Goal: Transaction & Acquisition: Purchase product/service

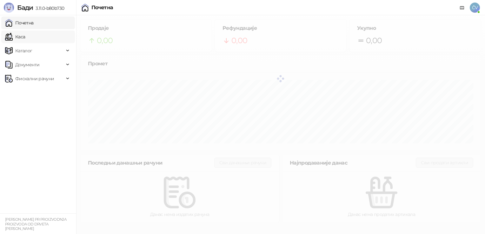
click at [18, 36] on link "Каса" at bounding box center [15, 36] width 20 height 13
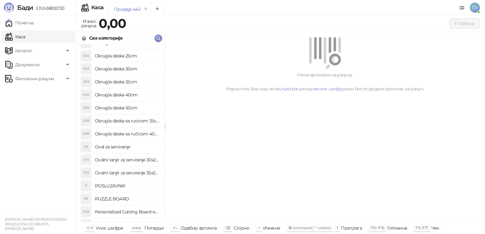
scroll to position [371, 0]
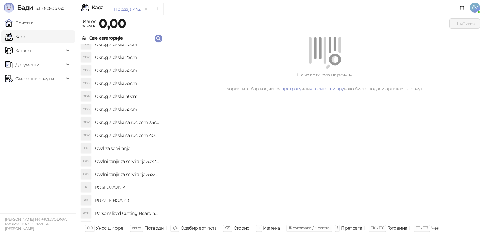
click at [134, 82] on h4 "Okrugla daska 35cm" at bounding box center [127, 83] width 65 height 10
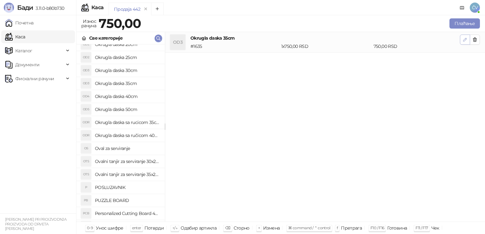
click at [465, 39] on icon "button" at bounding box center [465, 39] width 3 height 3
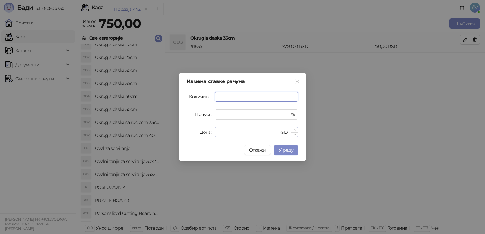
type input "*"
drag, startPoint x: 250, startPoint y: 132, endPoint x: 114, endPoint y: 147, distance: 136.0
click at [114, 147] on div "Измена ставке рачуна Количина * Попуст * % Цена *** RSD Откажи У реду" at bounding box center [242, 117] width 485 height 234
type input "****"
click at [275, 146] on button "У реду" at bounding box center [286, 150] width 25 height 10
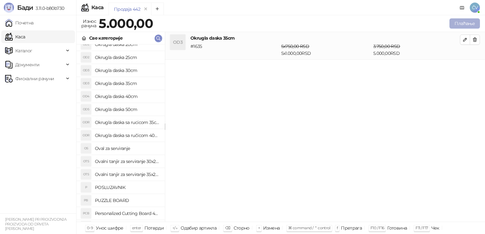
click at [464, 26] on button "Плаћање" at bounding box center [465, 23] width 30 height 10
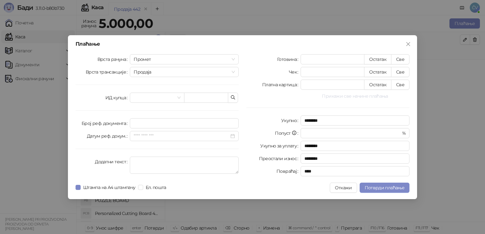
click at [350, 97] on button "Прикажи све начине плаћања" at bounding box center [355, 96] width 109 height 8
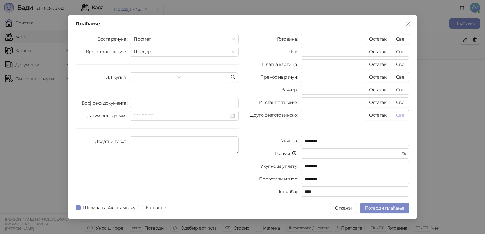
click at [401, 118] on button "Све" at bounding box center [400, 115] width 18 height 10
type input "****"
click at [364, 208] on button "Потврди плаћање" at bounding box center [385, 208] width 50 height 10
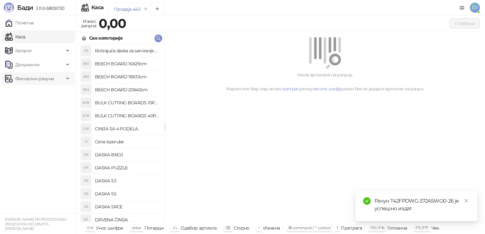
click at [48, 81] on span "Фискални рачуни" at bounding box center [34, 78] width 39 height 13
click at [44, 96] on link "Издати рачуни" at bounding box center [29, 92] width 43 height 13
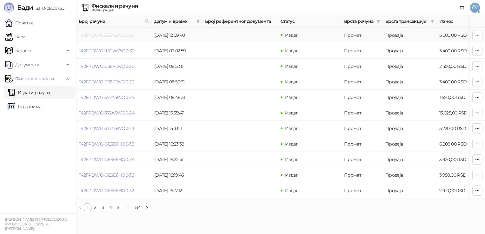
click at [108, 34] on link "T42FPDWG-372A5WO0-26" at bounding box center [107, 35] width 56 height 6
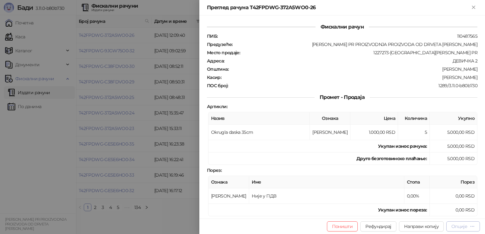
click at [460, 225] on div "Опције" at bounding box center [459, 227] width 16 height 6
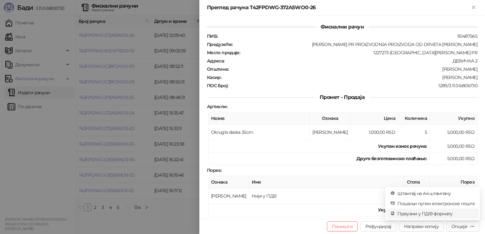
click at [426, 211] on span "Преузми у ПДФ формату" at bounding box center [435, 213] width 77 height 7
